Goal: Transaction & Acquisition: Obtain resource

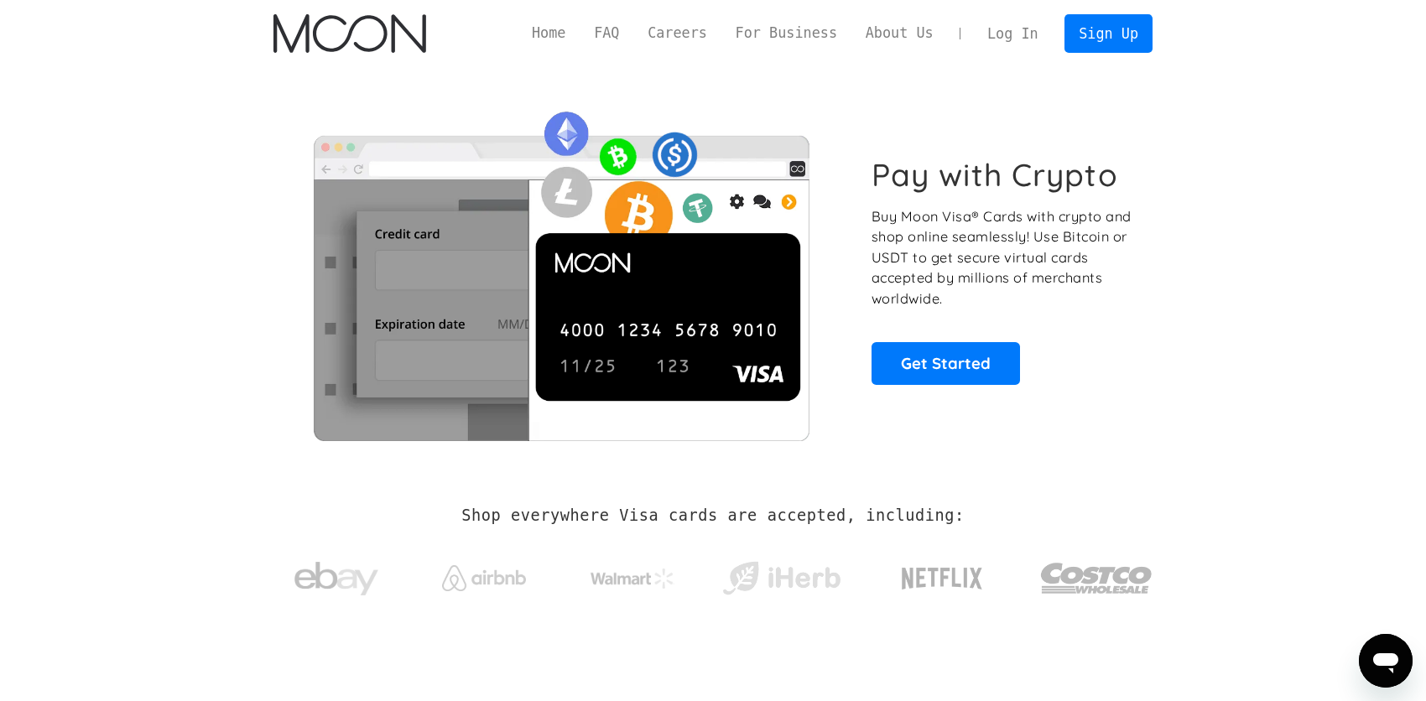
click at [1002, 34] on link "Log In" at bounding box center [1012, 33] width 79 height 37
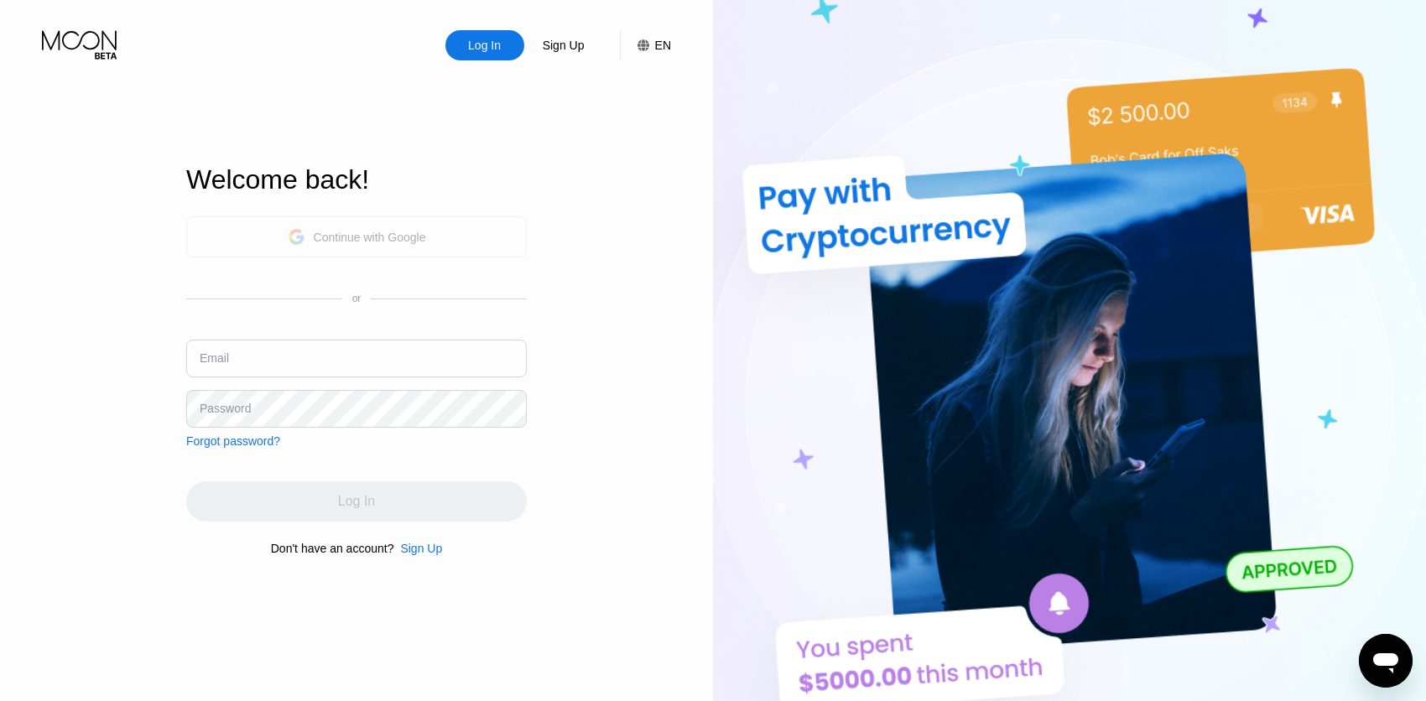
click at [411, 231] on div "Continue with Google" at bounding box center [370, 237] width 112 height 13
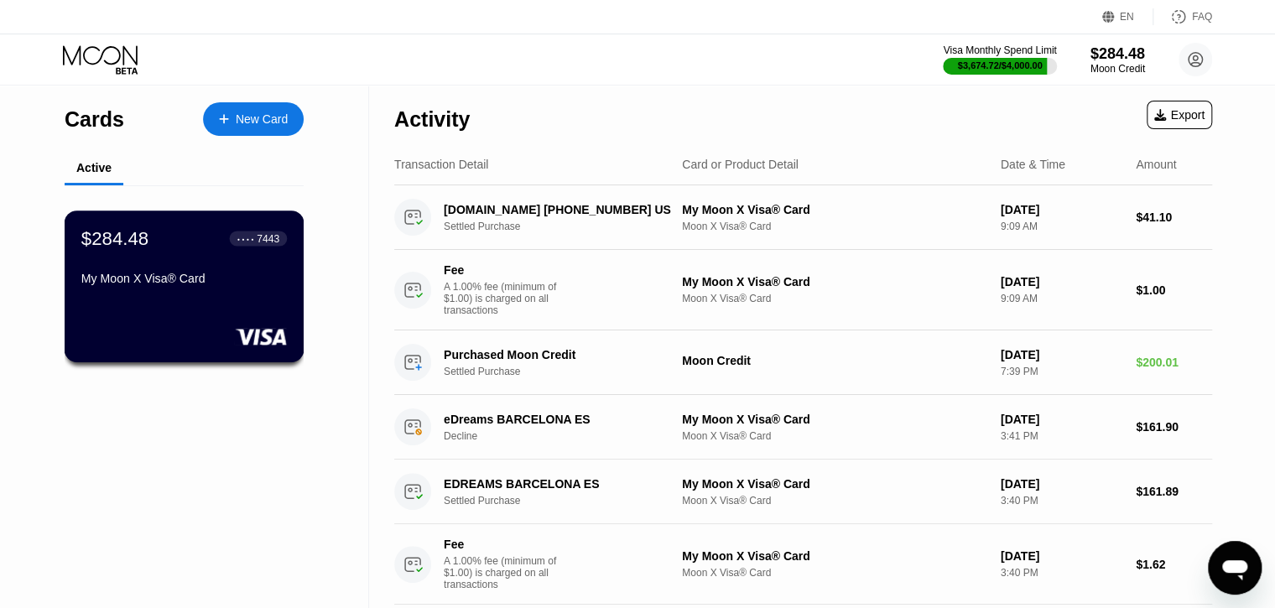
click at [210, 319] on div "$284.48 ● ● ● ● 7443 My Moon X Visa® Card" at bounding box center [185, 286] width 240 height 152
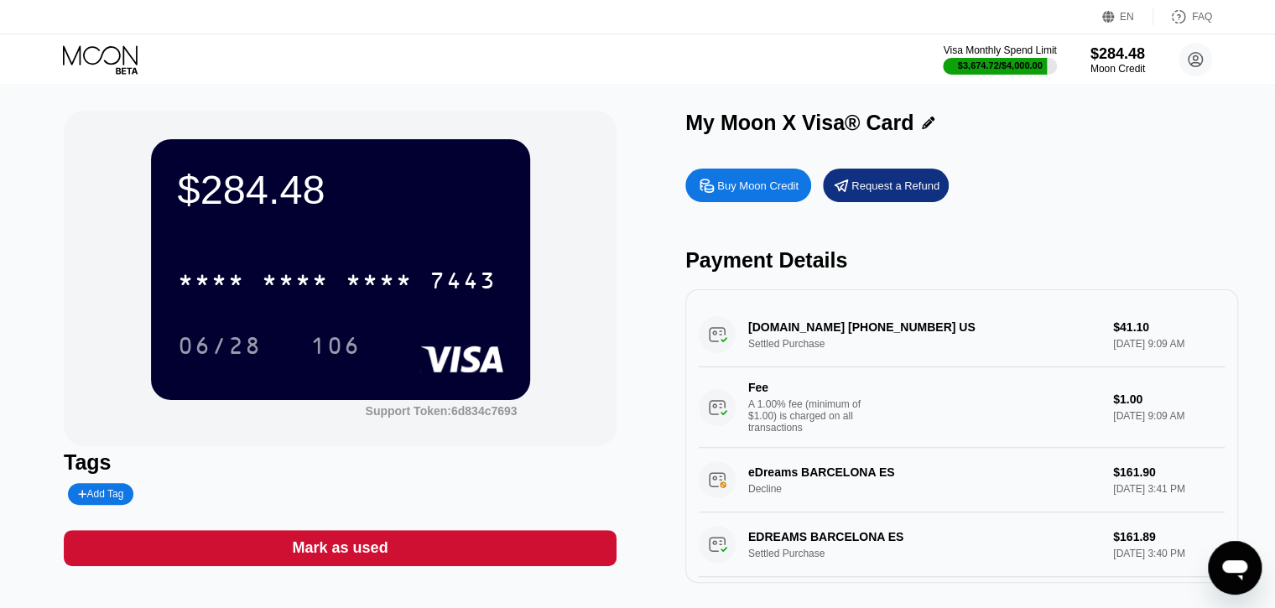
click at [728, 189] on div "Buy Moon Credit" at bounding box center [757, 186] width 81 height 14
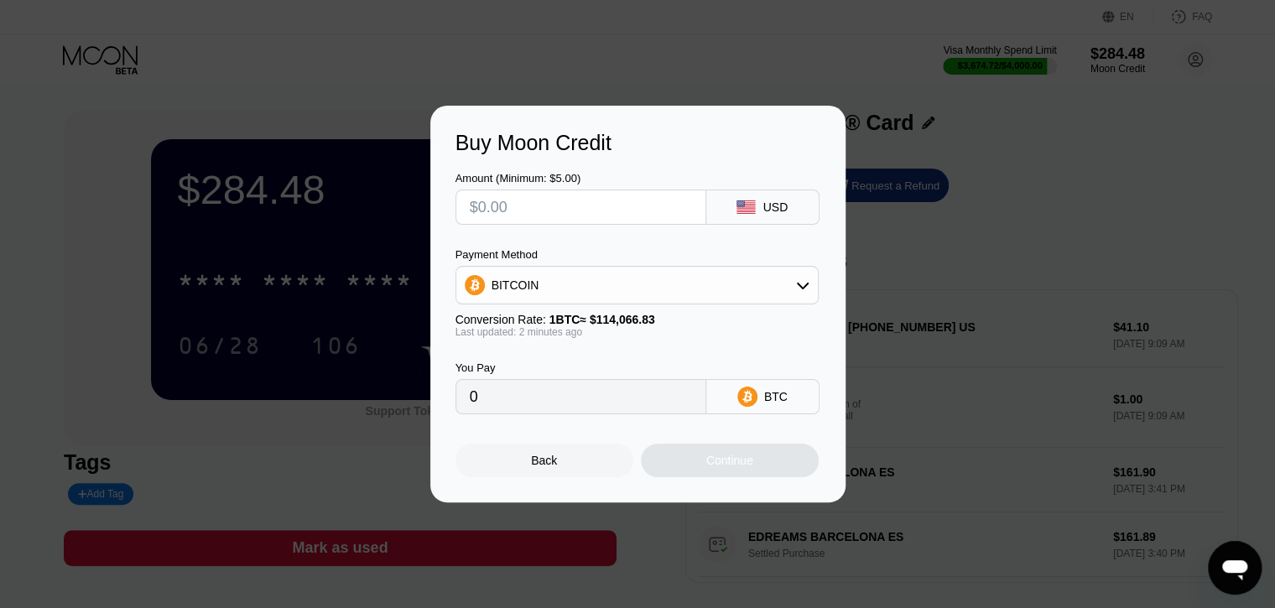
click at [607, 205] on input "text" at bounding box center [581, 207] width 222 height 34
type input "$1"
type input "0.00000877"
type input "$14"
type input "0.00012274"
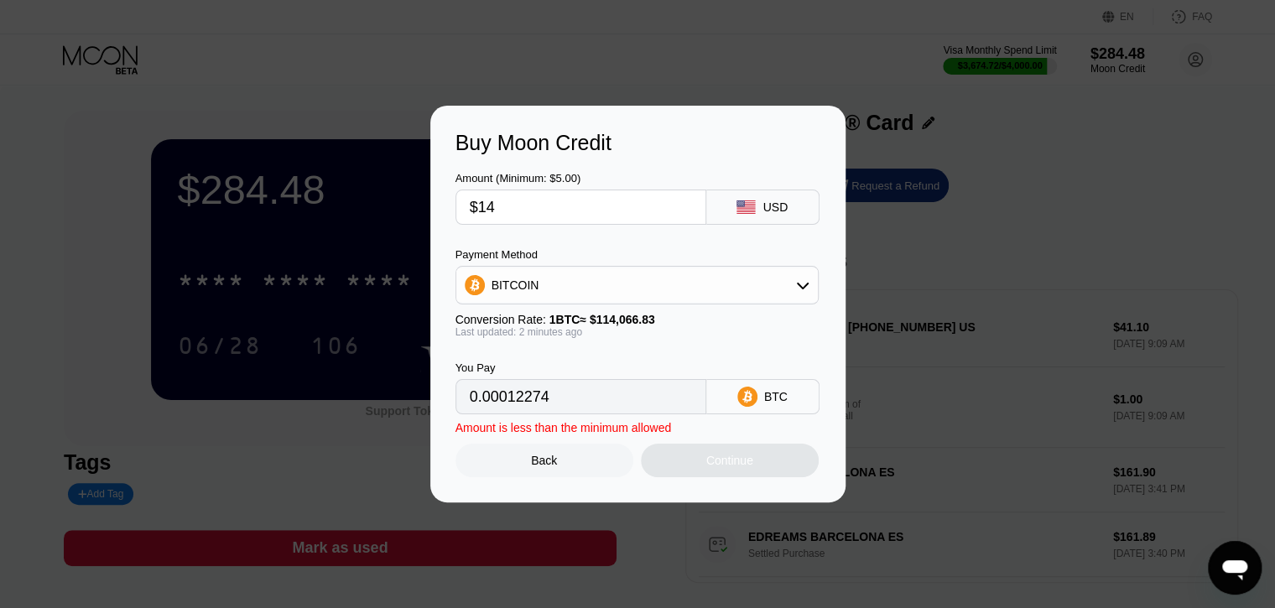
type input "$148"
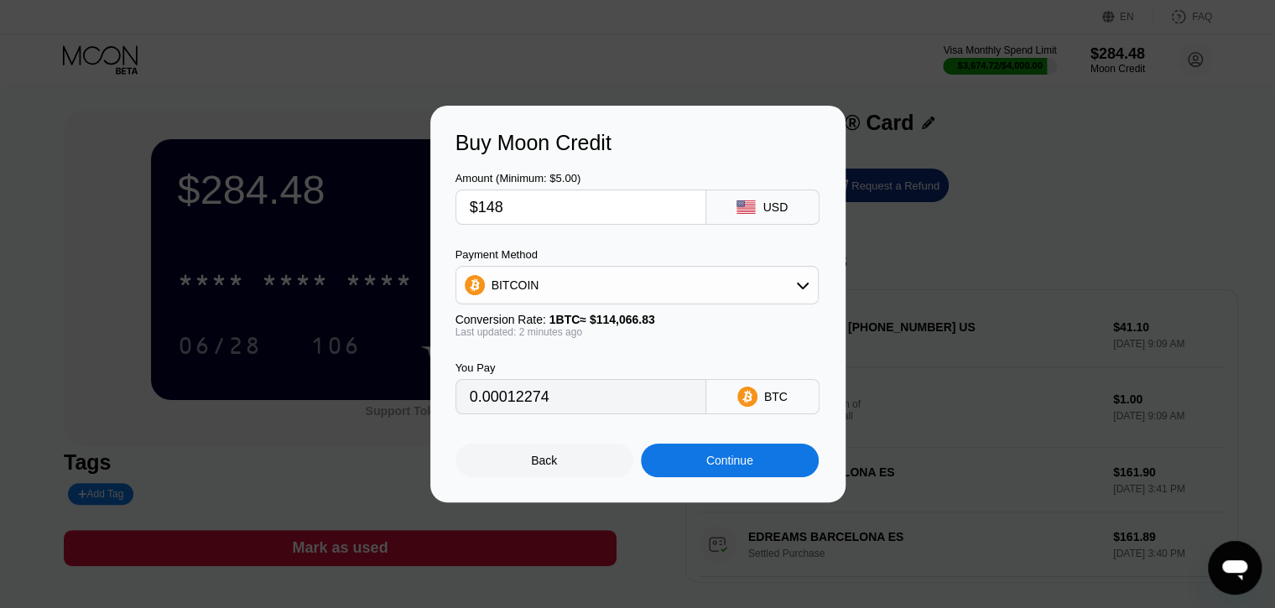
type input "0.00129749"
type input "$1488"
type input "0.01304499"
type input "$148"
type input "0.00129749"
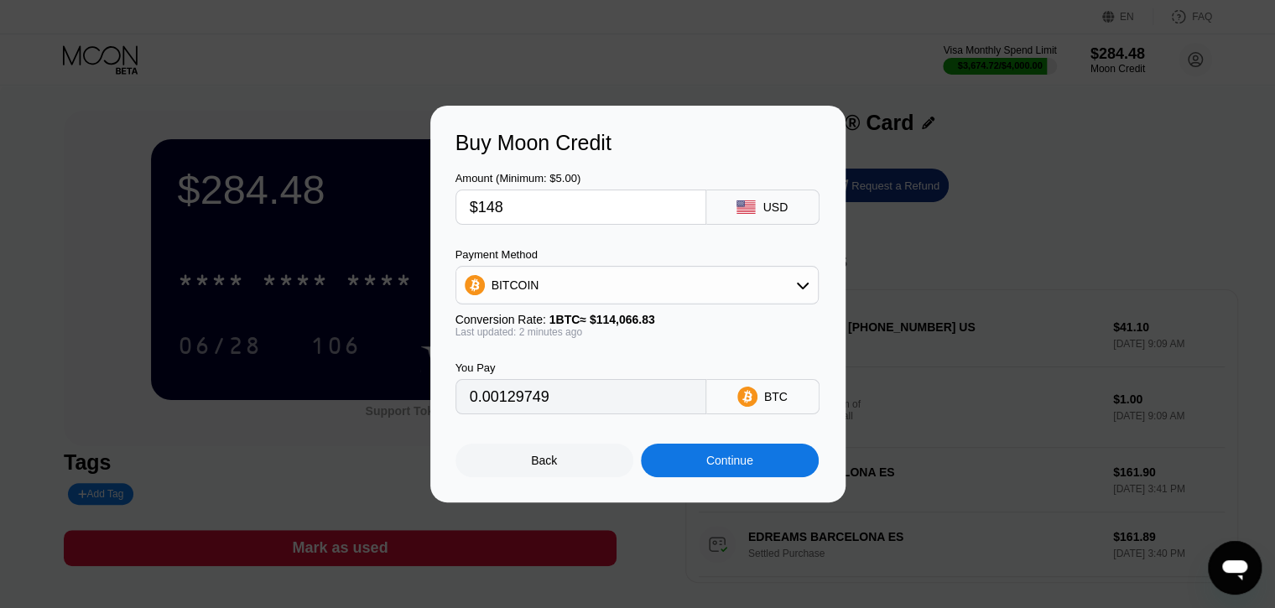
type input "$14"
type input "0.00012274"
type input "$1"
type input "0.00000877"
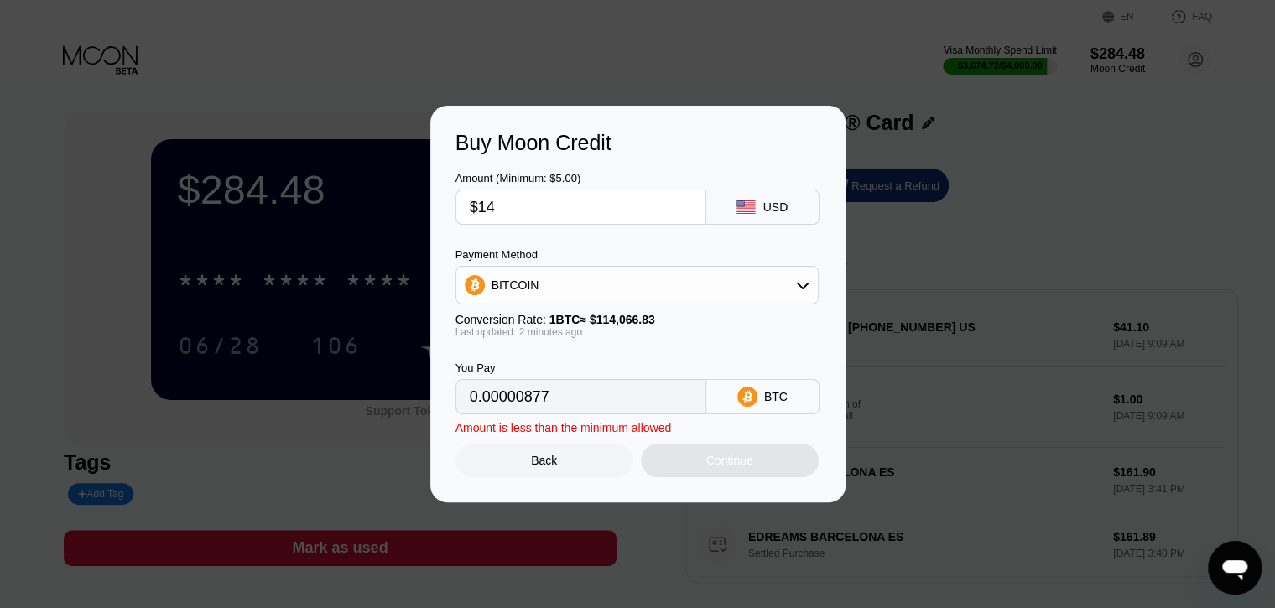
type input "$147"
type input "0.00128872"
type input "$1477"
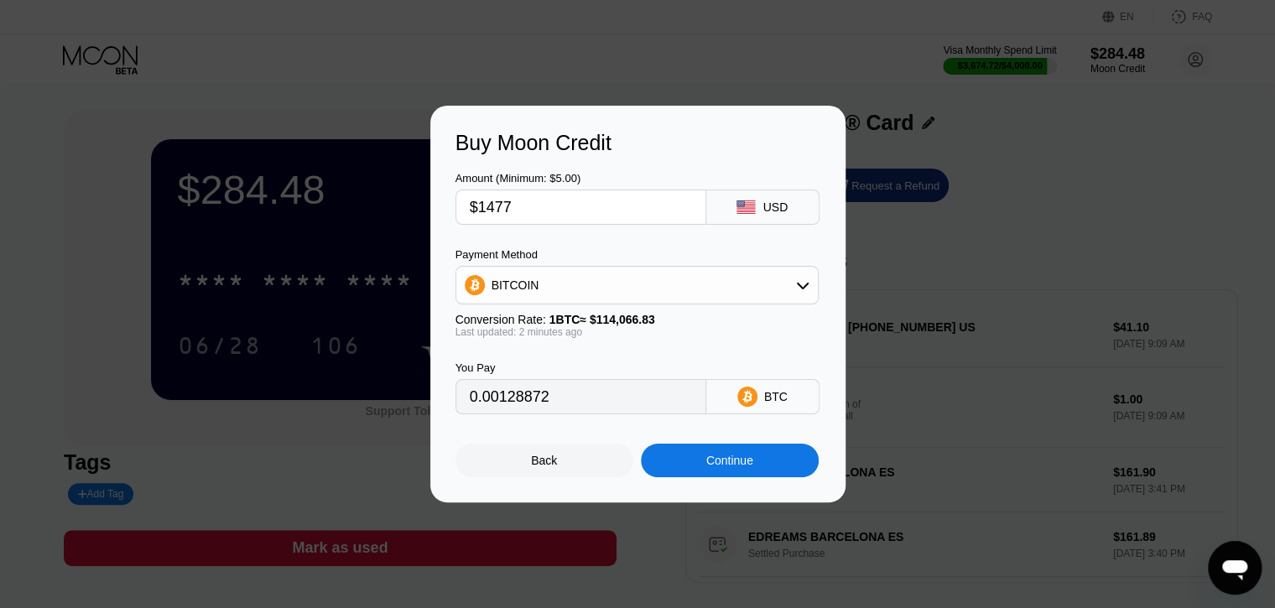
type input "0.01294856"
type input "$1477"
click at [741, 465] on div "Continue" at bounding box center [729, 460] width 47 height 13
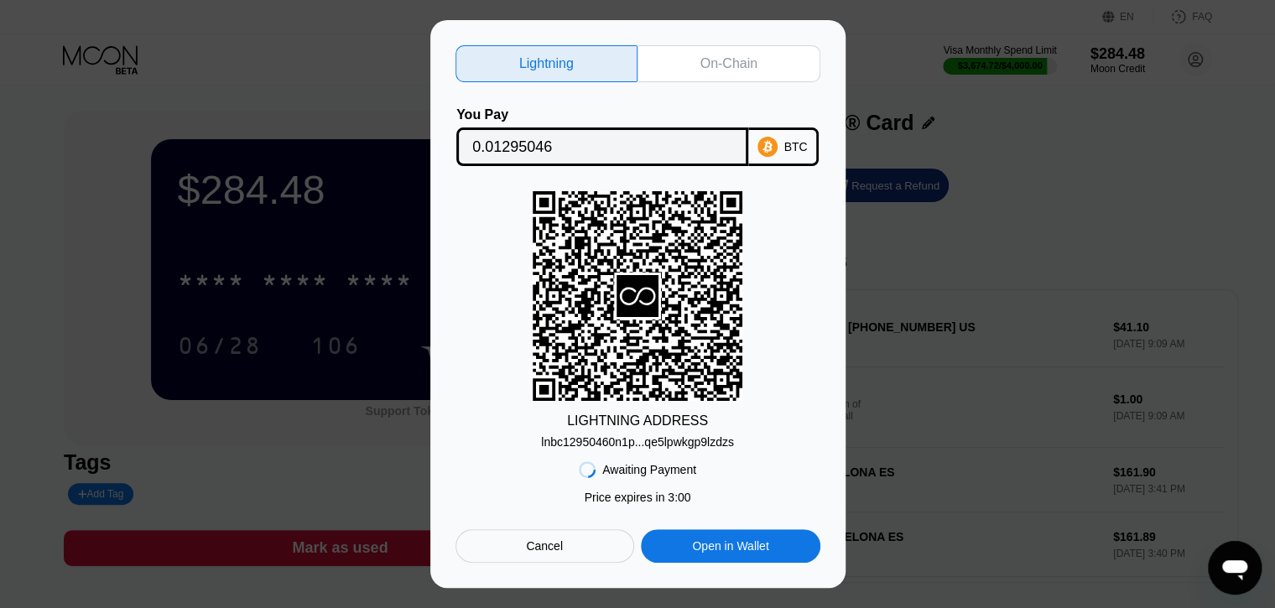
click at [741, 64] on div "On-Chain" at bounding box center [728, 63] width 57 height 17
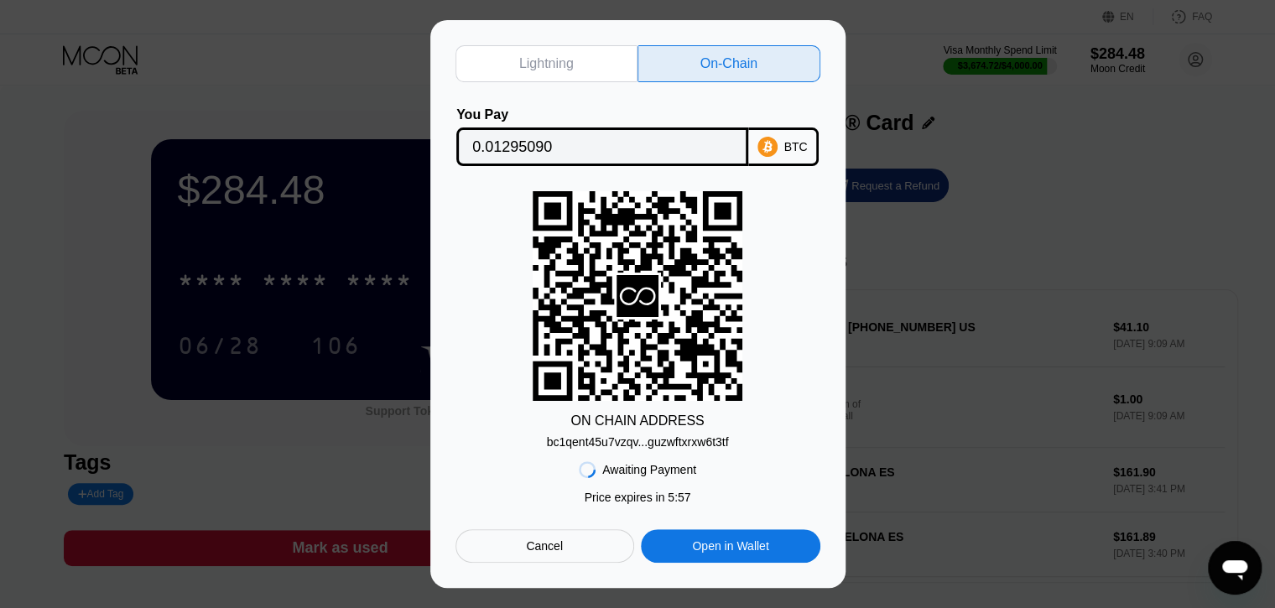
click at [633, 443] on div "bc1qent45u7vzqv...guzwftxrxw6t3tf" at bounding box center [638, 441] width 182 height 13
click at [530, 148] on input "0.01295090" at bounding box center [602, 147] width 260 height 34
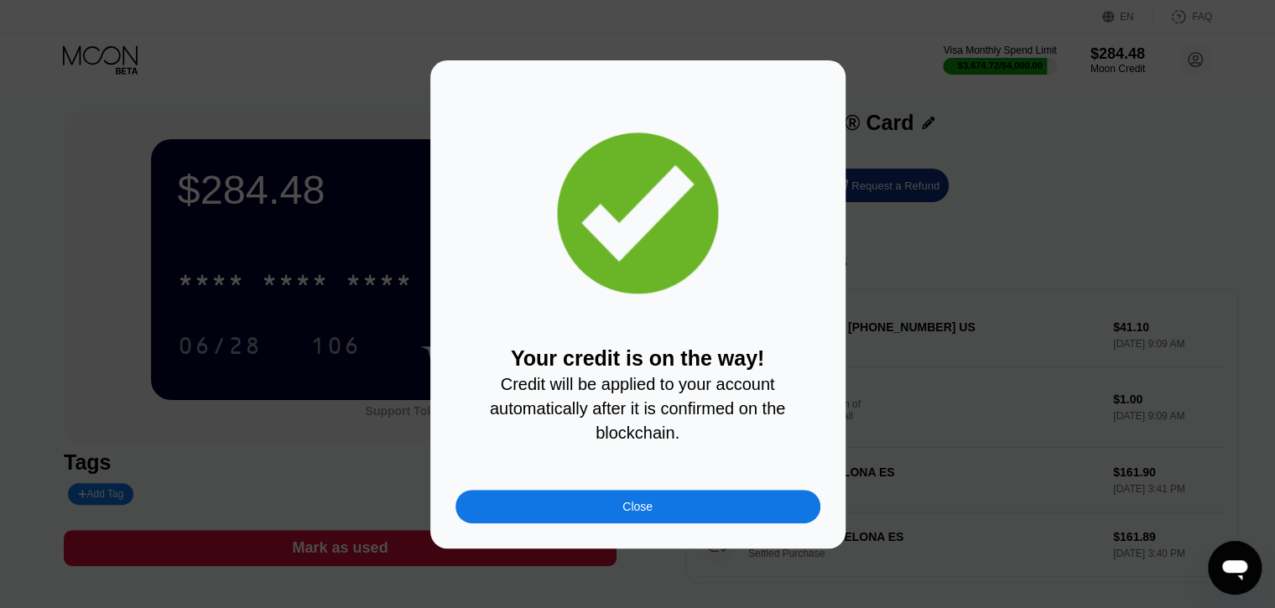
click at [654, 517] on div "Close" at bounding box center [637, 507] width 365 height 34
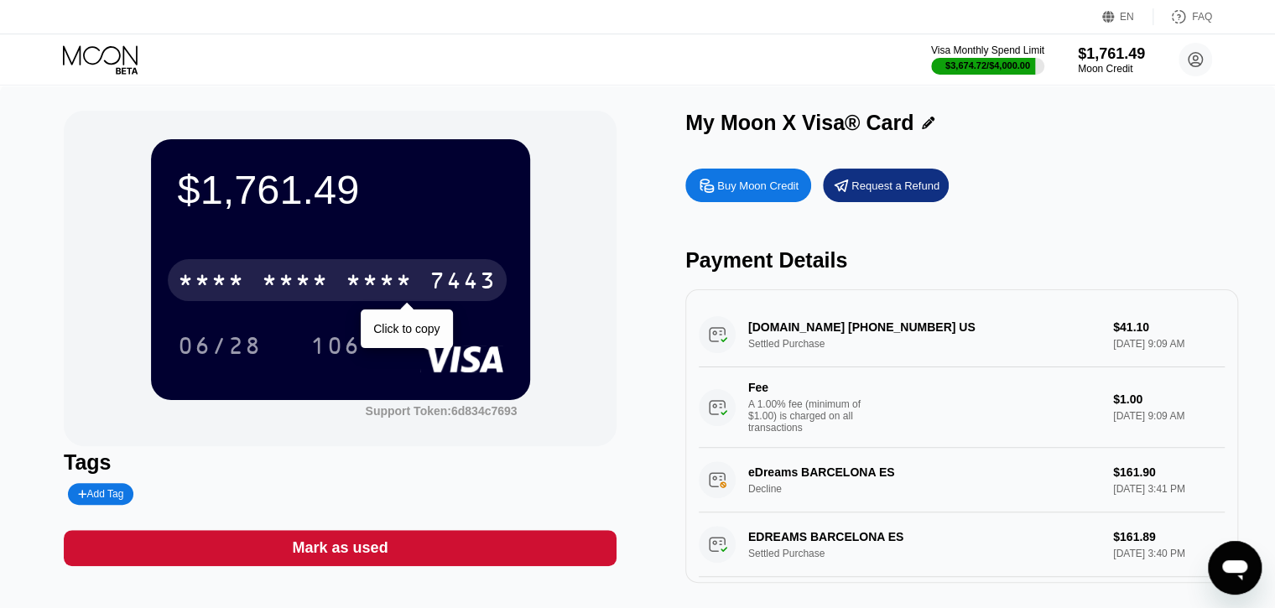
click at [461, 290] on div "7443" at bounding box center [462, 282] width 67 height 27
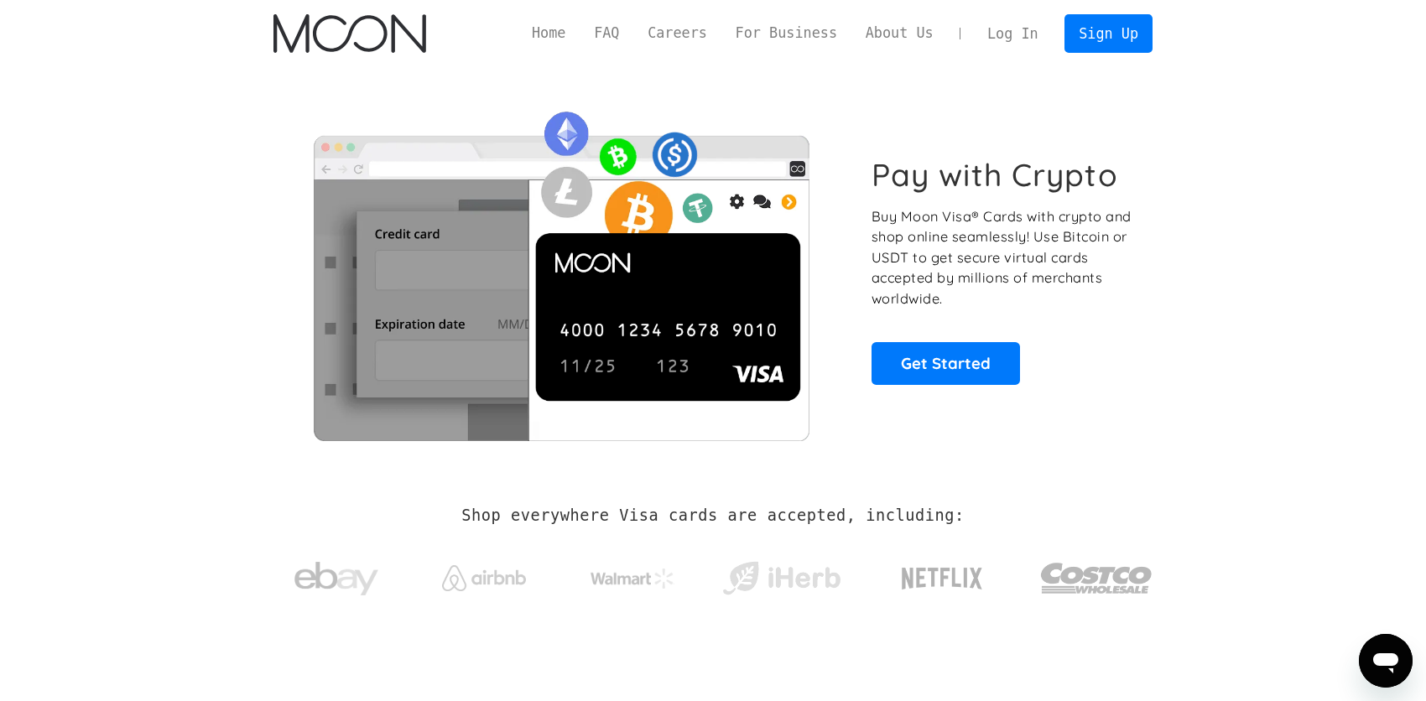
click at [1013, 35] on link "Log In" at bounding box center [1012, 33] width 79 height 37
